Goal: Complete application form

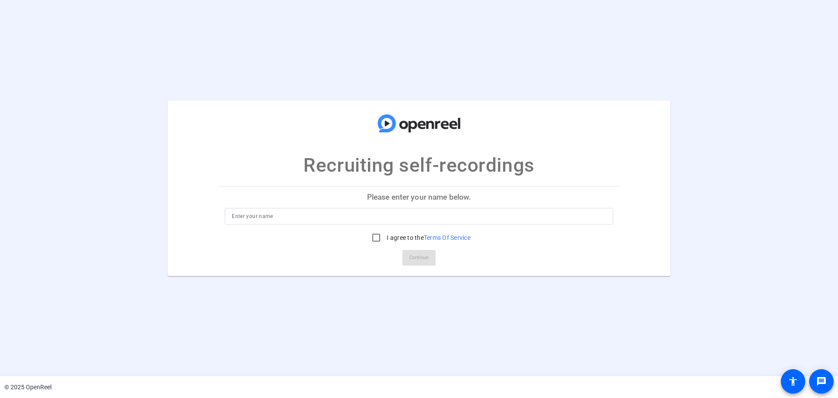
click at [379, 196] on p "Please enter your name below." at bounding box center [419, 196] width 402 height 21
click at [387, 218] on input at bounding box center [419, 216] width 374 height 10
type input "Test"
click at [374, 237] on input "I agree to the Terms Of Service" at bounding box center [375, 237] width 17 height 17
checkbox input "true"
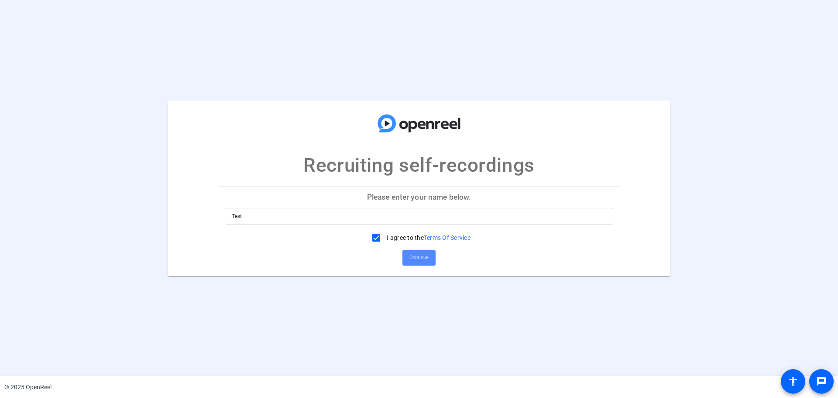
click at [427, 260] on span "Continue" at bounding box center [418, 257] width 19 height 13
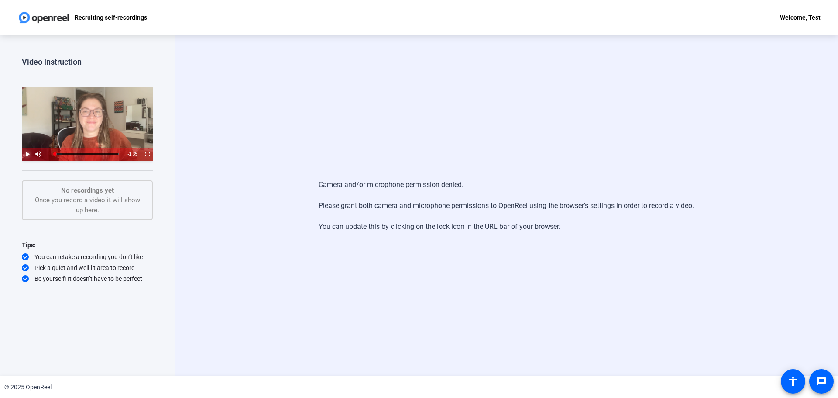
click at [22, 154] on span "Video Player" at bounding box center [22, 154] width 0 height 13
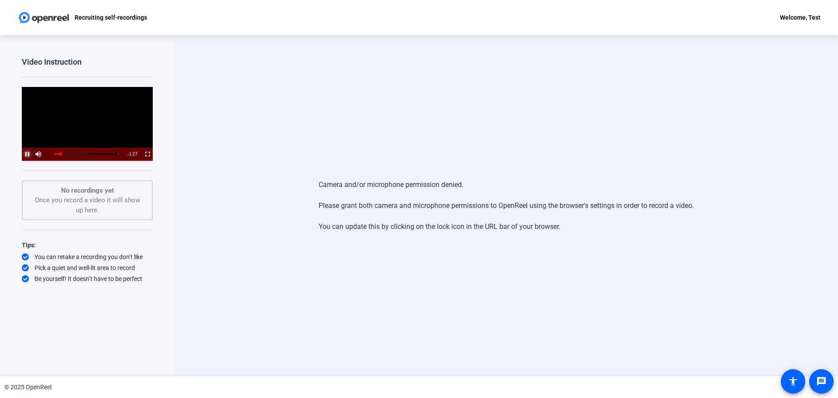
click at [22, 152] on span "Video Player" at bounding box center [22, 154] width 0 height 13
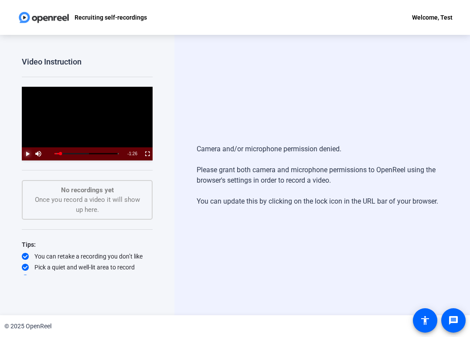
click at [22, 152] on span "Video Player" at bounding box center [22, 154] width 0 height 13
click at [22, 151] on span "Video Player" at bounding box center [22, 154] width 0 height 13
